Goal: Obtain resource: Download file/media

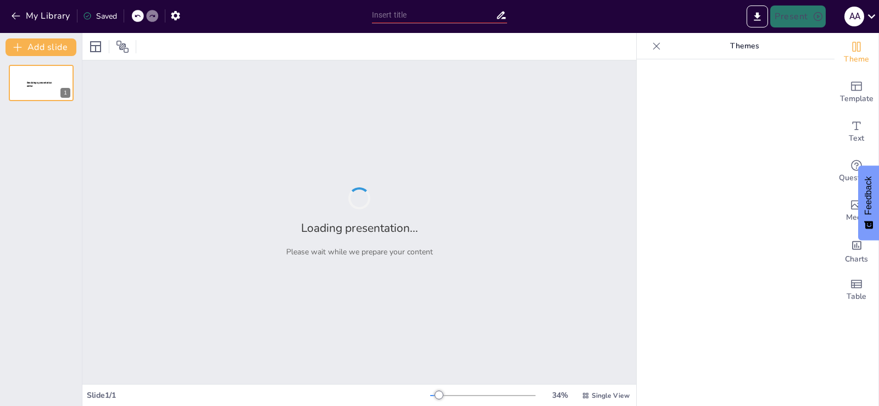
type input "Requisitos y Documentación Esencial para Importar en [GEOGRAPHIC_DATA]"
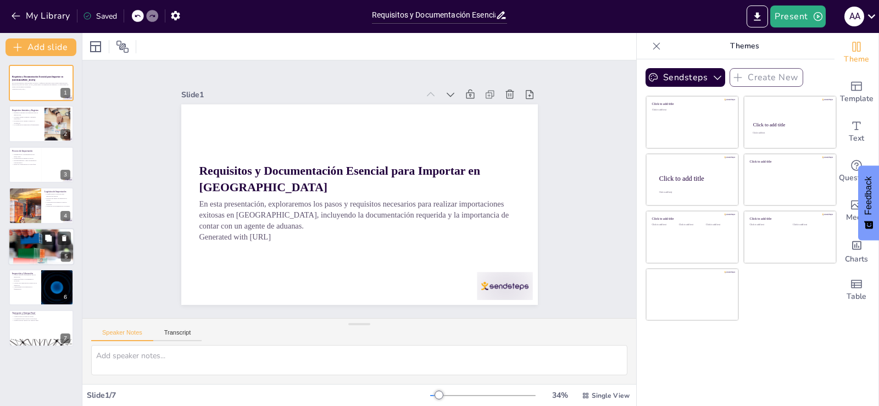
click at [30, 240] on p "Declaración de aduanas debe ser presentada." at bounding box center [41, 239] width 59 height 2
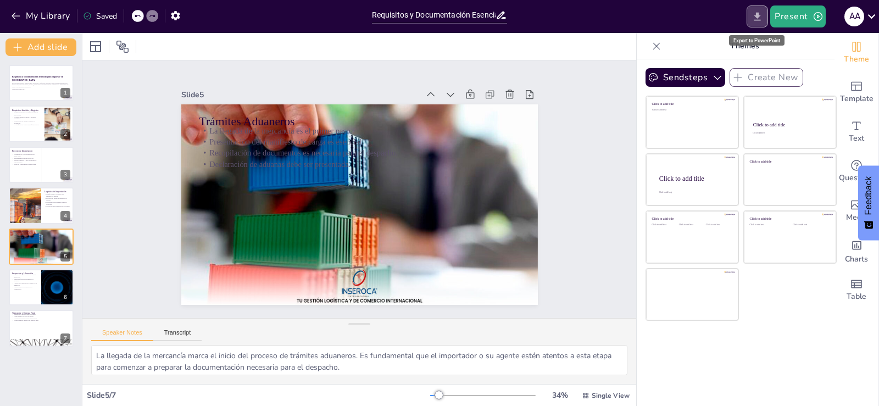
click at [759, 20] on icon "Export to PowerPoint" at bounding box center [758, 16] width 7 height 8
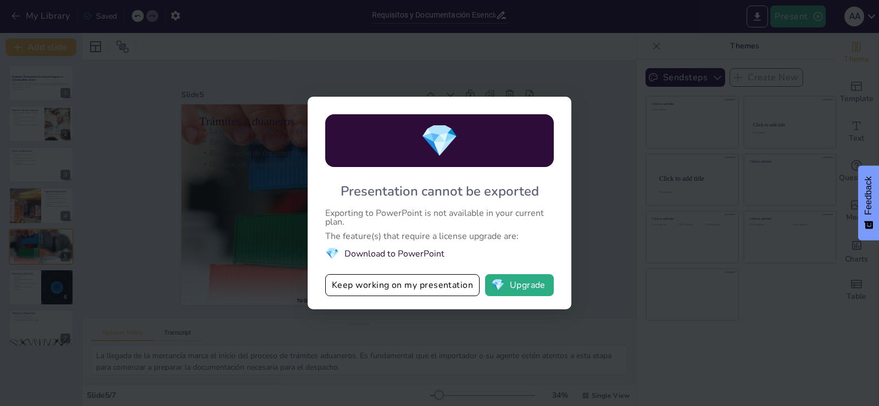
click at [390, 254] on li "💎 Download to PowerPoint" at bounding box center [439, 253] width 229 height 15
click at [406, 290] on button "Keep working on my presentation" at bounding box center [402, 285] width 154 height 22
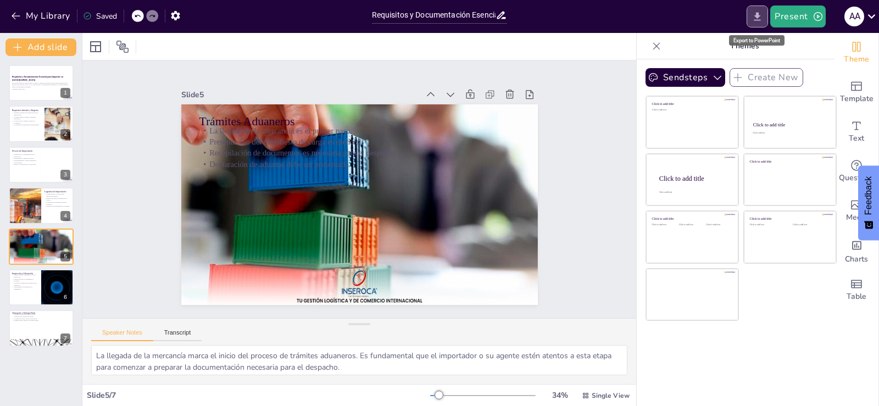
click at [758, 20] on icon "Export to PowerPoint" at bounding box center [758, 16] width 7 height 8
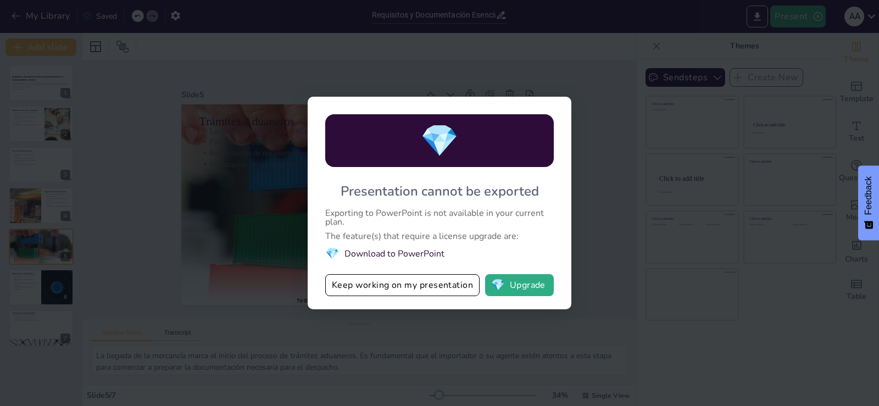
click at [757, 218] on div "💎 Presentation cannot be exported Exporting to PowerPoint is not available in y…" at bounding box center [439, 203] width 879 height 406
click at [132, 152] on div "💎 Presentation cannot be exported Exporting to PowerPoint is not available in y…" at bounding box center [439, 203] width 879 height 406
click at [31, 138] on div "💎 Presentation cannot be exported Exporting to PowerPoint is not available in y…" at bounding box center [439, 203] width 879 height 406
click at [415, 284] on button "Keep working on my presentation" at bounding box center [402, 285] width 154 height 22
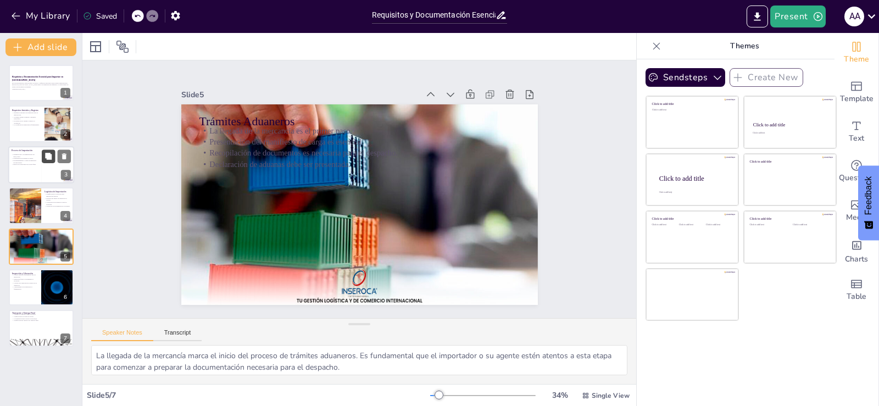
click at [51, 159] on icon at bounding box center [48, 156] width 7 height 7
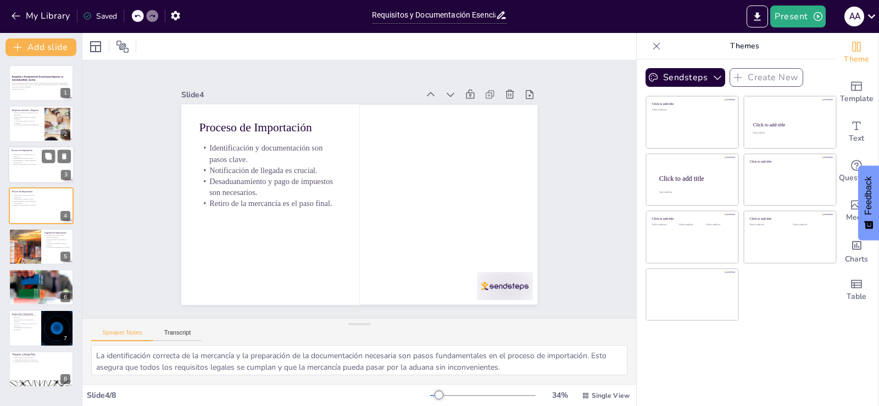
click at [23, 160] on p "Desaduanamiento y pago de impuestos son necesarios." at bounding box center [25, 161] width 26 height 4
click at [22, 325] on p "Levante de la mercancía se emite tras la liberación." at bounding box center [25, 325] width 26 height 4
type textarea "El control selectivo es un proceso que permite a las autoridades aduaneras dete…"
